Goal: Task Accomplishment & Management: Manage account settings

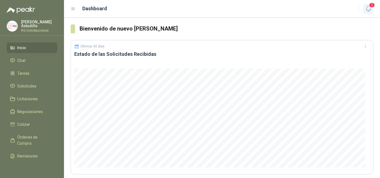
click at [367, 7] on icon "button" at bounding box center [368, 8] width 7 height 7
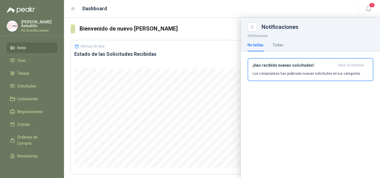
drag, startPoint x: 296, startPoint y: 68, endPoint x: 247, endPoint y: 52, distance: 51.5
click at [296, 68] on div "¡Has recibido nuevas solicitudes! hace 25 minutos Los compradores han publicado…" at bounding box center [311, 69] width 116 height 13
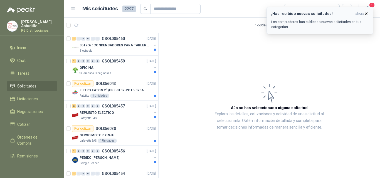
click at [366, 13] on icon "button" at bounding box center [366, 13] width 5 height 5
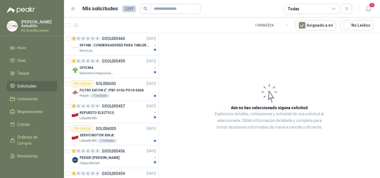
click at [371, 8] on span "1" at bounding box center [372, 5] width 6 height 5
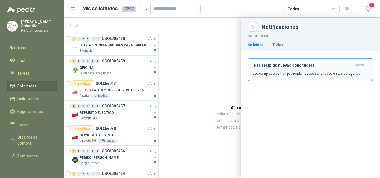
click at [328, 68] on div "¡Has recibido nuevas solicitudes! ahora Los compradores han publicado nuevas so…" at bounding box center [311, 69] width 116 height 13
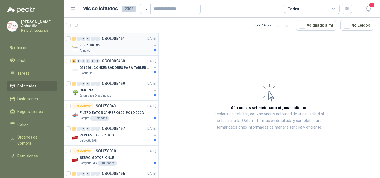
click at [117, 46] on div "ELECTRICOS" at bounding box center [116, 45] width 72 height 7
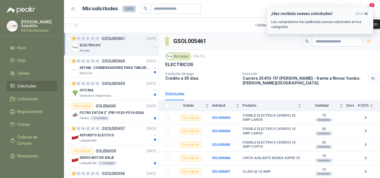
click at [369, 12] on icon "button" at bounding box center [366, 13] width 5 height 5
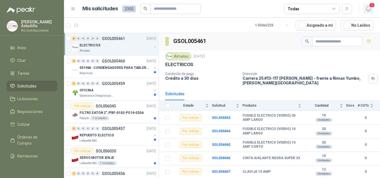
click at [369, 9] on icon "button" at bounding box center [368, 8] width 7 height 7
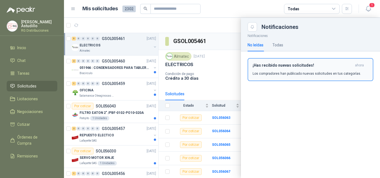
click at [313, 68] on h3 "¡Has recibido nuevas solicitudes!" at bounding box center [303, 65] width 100 height 5
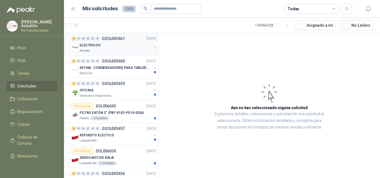
click at [116, 49] on div "Almatec" at bounding box center [116, 51] width 72 height 4
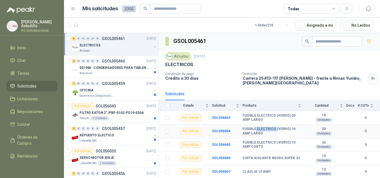
drag, startPoint x: 269, startPoint y: 126, endPoint x: 275, endPoint y: 126, distance: 6.1
click at [275, 126] on td "FUSIBLE ELECTRICO (VIDRIO) 10 AMP LARGO" at bounding box center [274, 132] width 62 height 14
click at [279, 132] on b "FUSIBLE ELECTRICO (VIDRIO) 10 AMP LARGO" at bounding box center [272, 131] width 59 height 9
drag, startPoint x: 250, startPoint y: 143, endPoint x: 273, endPoint y: 142, distance: 22.8
click at [273, 142] on b "FUSIBLE ELECTRICO (VIDRIO) 10 AMP CORTO" at bounding box center [272, 145] width 59 height 9
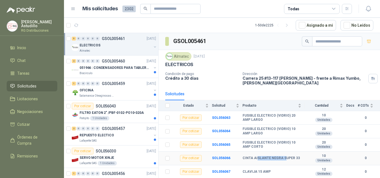
drag, startPoint x: 256, startPoint y: 159, endPoint x: 290, endPoint y: 156, distance: 34.1
click at [289, 156] on b "CINTA AISLANTE NEGRA SUPER 33" at bounding box center [271, 158] width 57 height 4
click at [302, 158] on td "CINTA AISLANTE NEGRA SUPER 33" at bounding box center [274, 159] width 62 height 14
drag, startPoint x: 246, startPoint y: 171, endPoint x: 287, endPoint y: 171, distance: 40.6
click at [282, 171] on div "CLAVIJA 15 AMP" at bounding box center [272, 172] width 59 height 4
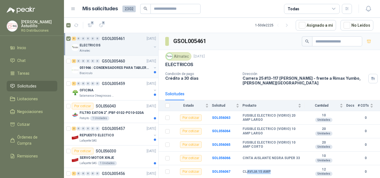
click at [117, 68] on p "051966 : CONDENSADORES PARA TABLERO PRINCIPAL L1" at bounding box center [114, 67] width 69 height 5
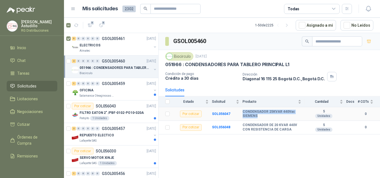
drag, startPoint x: 243, startPoint y: 109, endPoint x: 273, endPoint y: 116, distance: 31.4
click at [270, 116] on td "CONDENSADOR 25KVAR 440Vac SIEMENS" at bounding box center [274, 114] width 62 height 14
click at [273, 117] on b "CONDENSADOR 25KVAR 440Vac SIEMENS" at bounding box center [272, 114] width 59 height 9
drag, startPoint x: 242, startPoint y: 111, endPoint x: 276, endPoint y: 118, distance: 34.8
click at [274, 119] on tr "Por cotizar SOL056047 CONDENSADOR 25KVAR 440Vac SIEMENS 5 Unidades 0" at bounding box center [270, 114] width 222 height 14
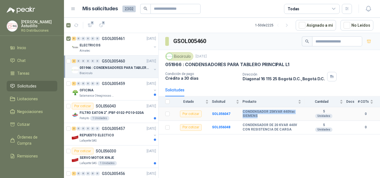
click at [277, 118] on b "CONDENSADOR 25KVAR 440Vac SIEMENS" at bounding box center [272, 114] width 59 height 9
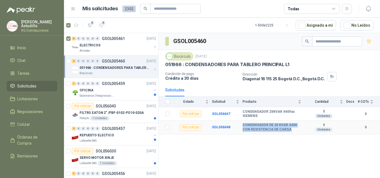
drag, startPoint x: 243, startPoint y: 122, endPoint x: 298, endPoint y: 130, distance: 56.0
click at [293, 130] on td "CONDENSADOR DE 20 KVAR 440V CON RESISTENCIA DE CARGA" at bounding box center [274, 128] width 62 height 14
click at [301, 131] on b "CONDENSADOR DE 20 KVAR 440V CON RESISTENCIA DE CARGA" at bounding box center [272, 127] width 59 height 9
click at [111, 85] on p "GSOL005459" at bounding box center [113, 84] width 23 height 4
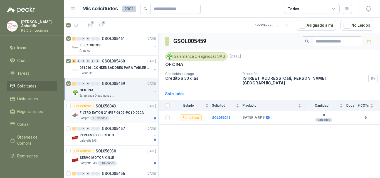
click at [139, 117] on div "Patojito 1 Unidades" at bounding box center [118, 118] width 77 height 4
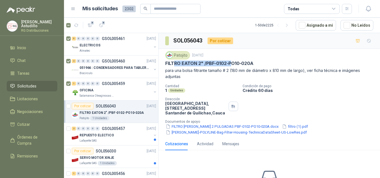
drag, startPoint x: 173, startPoint y: 63, endPoint x: 230, endPoint y: 68, distance: 57.3
click at [232, 65] on p "FILTRO EATON 2" /PBF-0102-PO10-020A" at bounding box center [209, 64] width 88 height 6
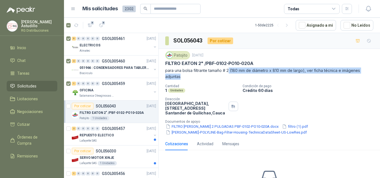
drag, startPoint x: 195, startPoint y: 74, endPoint x: 235, endPoint y: 69, distance: 40.6
click at [234, 69] on p "para una bolsa filtrante tamaño # 2 (180 mm de diámetro x 810 mm de largo), ver…" at bounding box center [269, 74] width 208 height 12
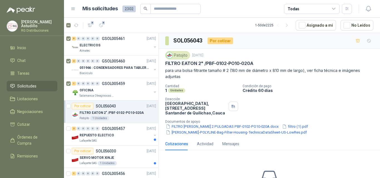
click at [219, 84] on div "Patojito [DATE] FILTRO [PERSON_NAME] 2" /PBF-0102-PO10-020A para una bolsa filt…" at bounding box center [269, 93] width 208 height 84
click at [118, 142] on div "Lafayette SAS" at bounding box center [116, 141] width 72 height 4
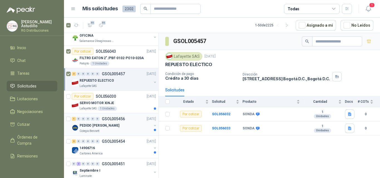
scroll to position [56, 0]
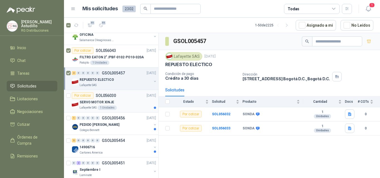
click at [114, 99] on div "SERVO MOTOR XINJE" at bounding box center [118, 102] width 77 height 7
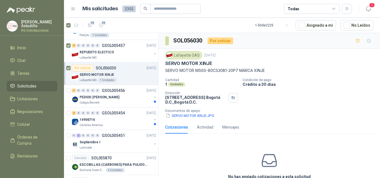
scroll to position [84, 0]
click at [106, 98] on p "PEDIDO [PERSON_NAME]" at bounding box center [100, 97] width 40 height 5
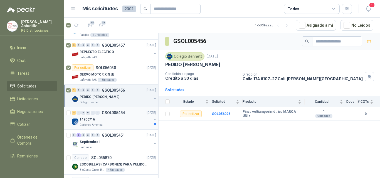
click at [112, 117] on div "14906716" at bounding box center [116, 119] width 72 height 7
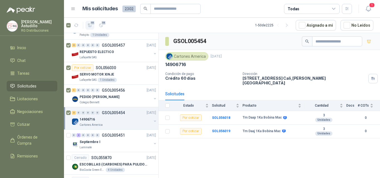
click at [94, 28] on button "15" at bounding box center [89, 25] width 9 height 9
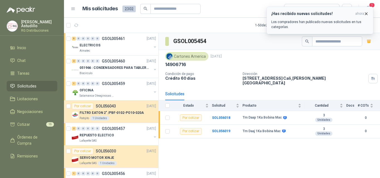
click at [368, 14] on icon "button" at bounding box center [366, 13] width 5 height 5
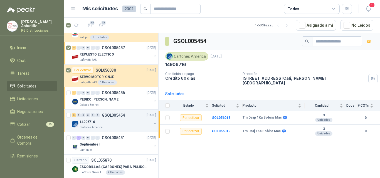
scroll to position [84, 0]
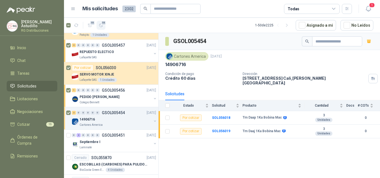
click at [104, 23] on span "15" at bounding box center [103, 23] width 5 height 4
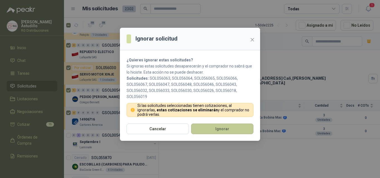
click at [210, 129] on button "Ignorar" at bounding box center [222, 129] width 62 height 11
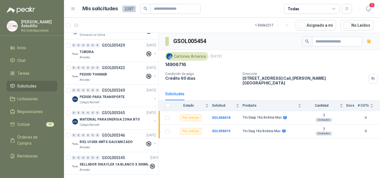
scroll to position [0, 0]
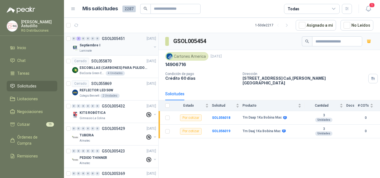
click at [104, 41] on div "0 2 0 0 0 0 GSOL005451 [DATE]" at bounding box center [114, 38] width 85 height 7
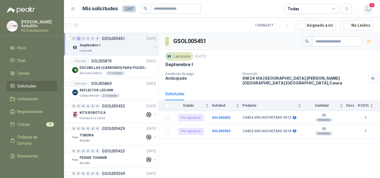
click at [367, 10] on icon "button" at bounding box center [368, 8] width 7 height 7
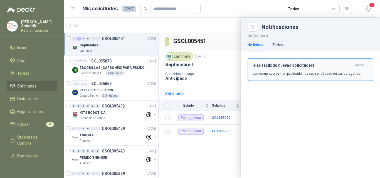
click at [311, 72] on p "Los compradores han publicado nuevas solicitudes en tus categorías." at bounding box center [307, 73] width 109 height 5
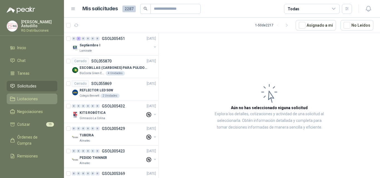
click at [29, 95] on link "Licitaciones" at bounding box center [32, 99] width 51 height 11
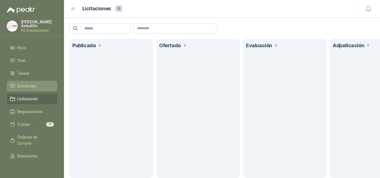
click at [32, 81] on link "Solicitudes" at bounding box center [32, 86] width 51 height 11
